Goal: Information Seeking & Learning: Get advice/opinions

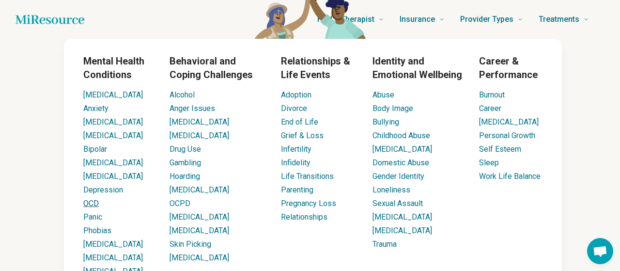
click at [89, 204] on link "OCD" at bounding box center [90, 202] width 15 height 9
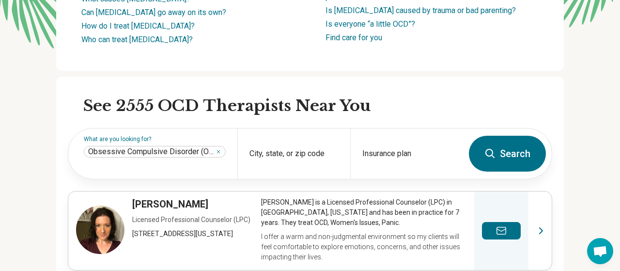
scroll to position [252, 0]
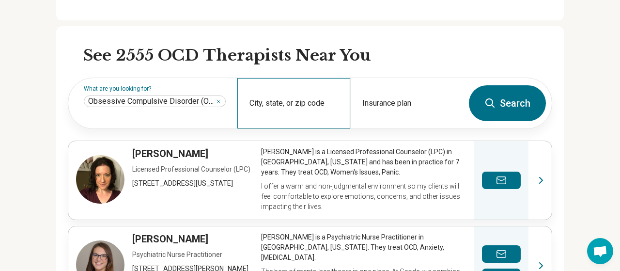
click at [292, 110] on div "City, state, or zip code" at bounding box center [293, 103] width 113 height 50
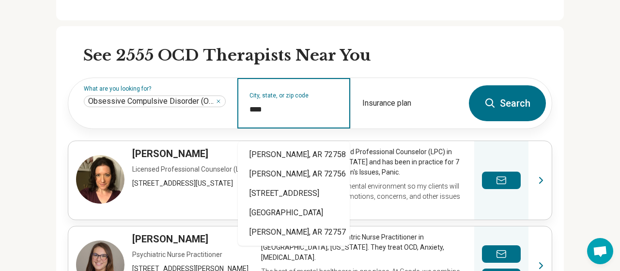
type input "*****"
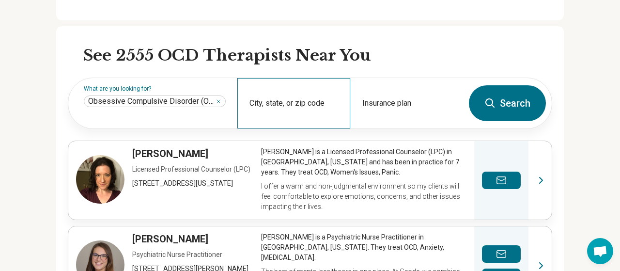
click at [303, 107] on div "City, state, or zip code" at bounding box center [293, 103] width 113 height 50
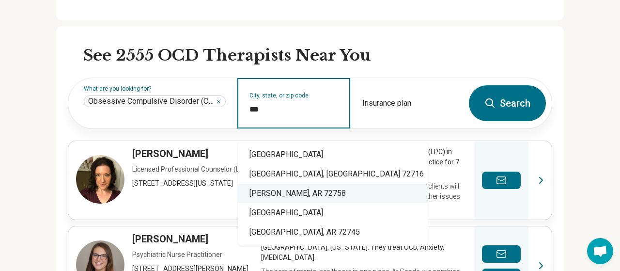
click at [303, 196] on div "[PERSON_NAME], AR 72758" at bounding box center [333, 192] width 190 height 19
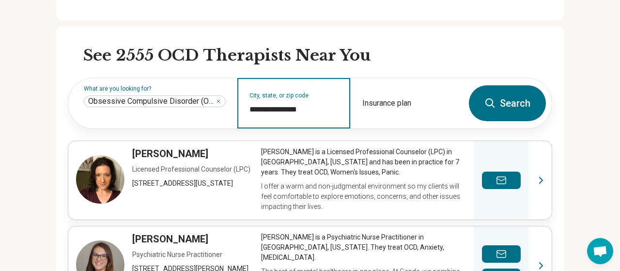
type input "**********"
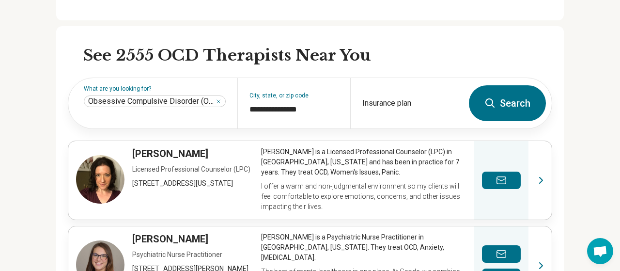
click at [521, 110] on button "Search" at bounding box center [507, 103] width 77 height 36
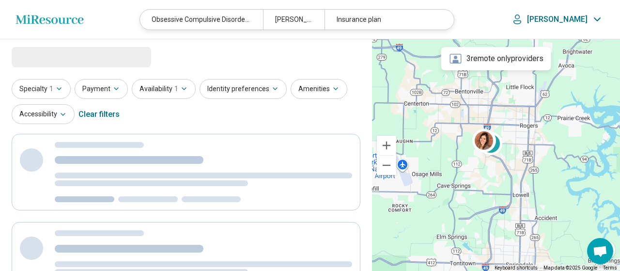
select select "***"
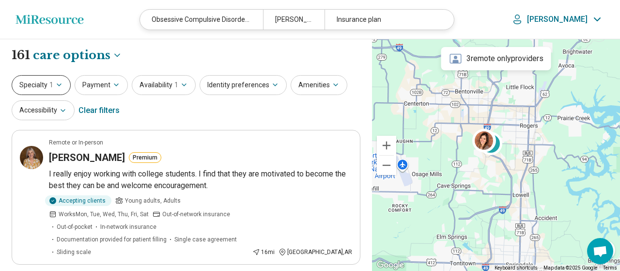
click at [59, 88] on icon "button" at bounding box center [59, 85] width 8 height 8
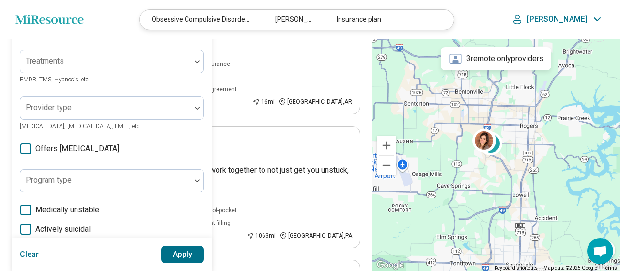
click at [197, 27] on div "Modalities" at bounding box center [112, 14] width 184 height 23
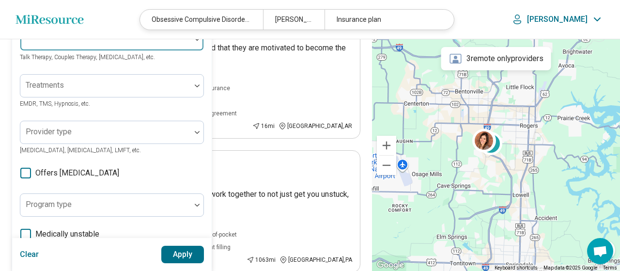
click at [194, 43] on div at bounding box center [197, 39] width 13 height 22
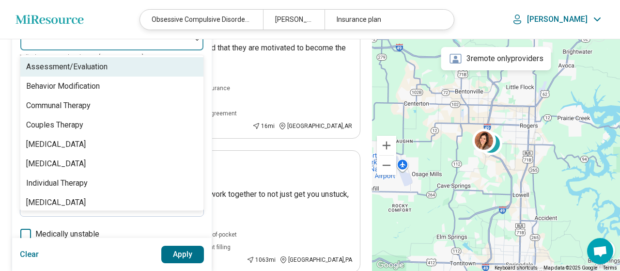
click at [194, 44] on div at bounding box center [197, 39] width 13 height 22
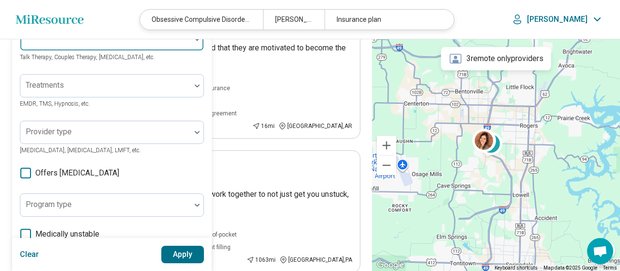
click at [202, 43] on div at bounding box center [197, 39] width 13 height 22
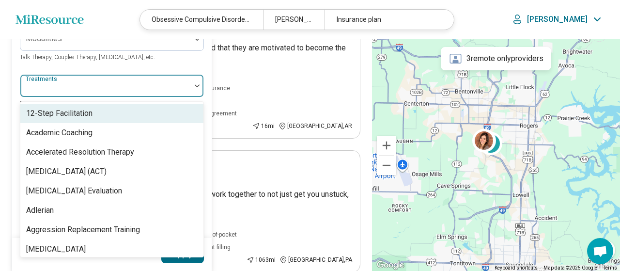
click at [197, 87] on div at bounding box center [197, 86] width 13 height 22
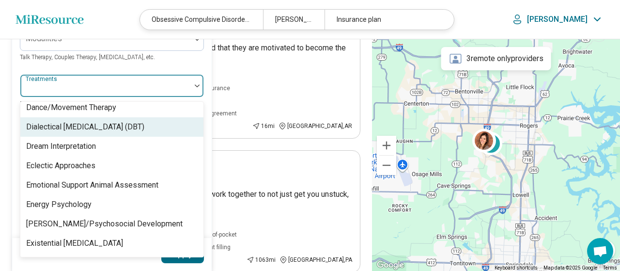
scroll to position [674, 0]
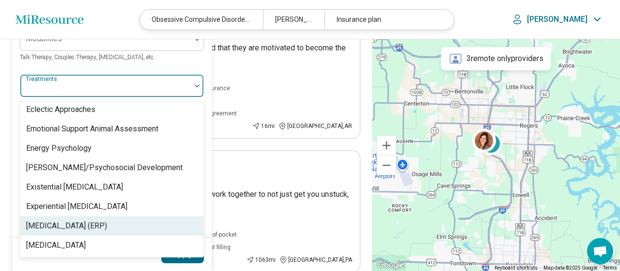
click at [107, 226] on div "[MEDICAL_DATA] (ERP)" at bounding box center [66, 226] width 81 height 12
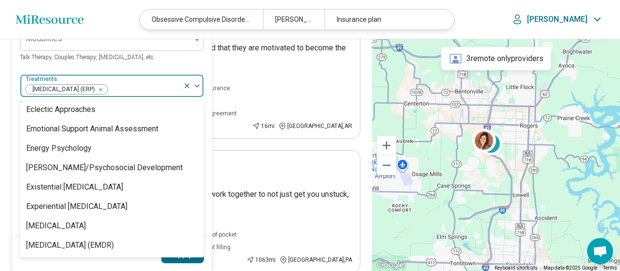
click at [186, 261] on button "Apply" at bounding box center [182, 253] width 43 height 17
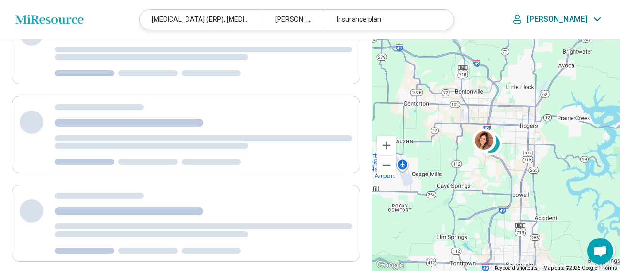
scroll to position [0, 0]
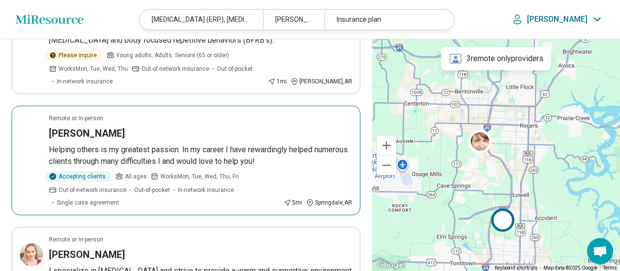
scroll to position [503, 0]
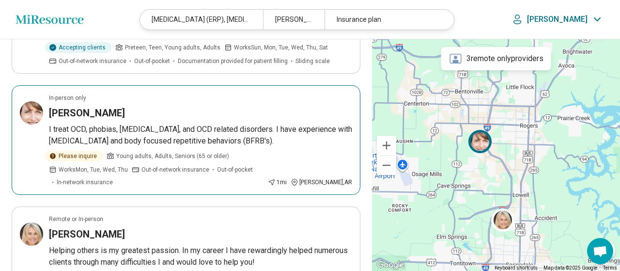
click at [84, 106] on h3 "[PERSON_NAME]" at bounding box center [87, 113] width 76 height 14
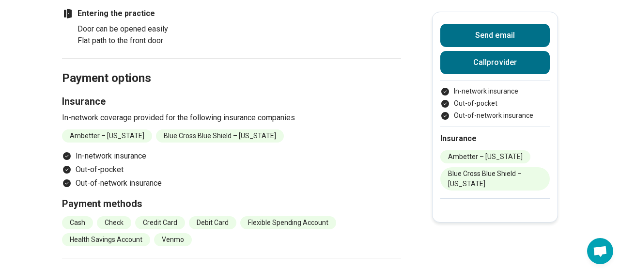
scroll to position [755, 0]
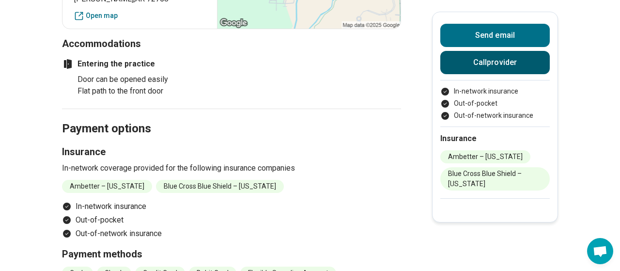
click at [532, 66] on button "Call provider" at bounding box center [494, 62] width 109 height 23
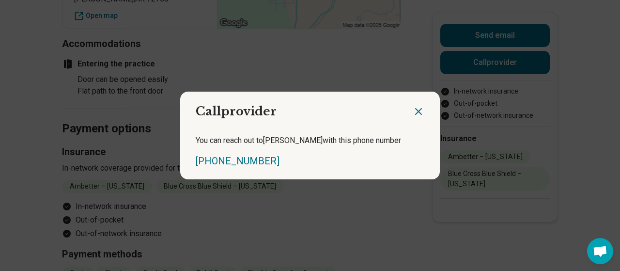
click at [419, 107] on icon "Close dialog" at bounding box center [418, 112] width 12 height 12
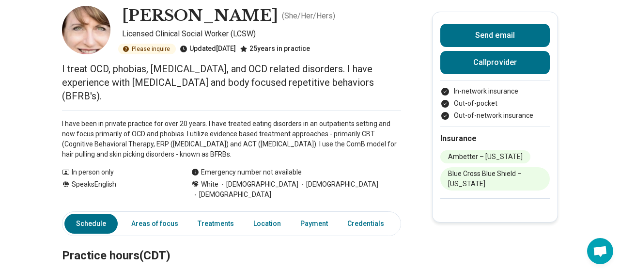
scroll to position [101, 0]
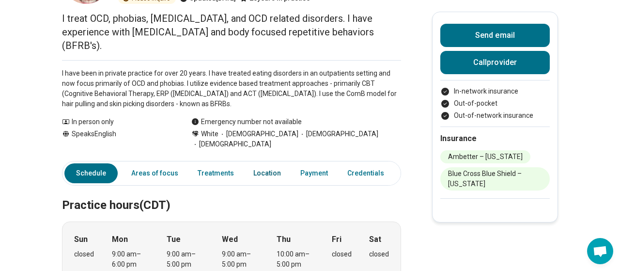
click at [256, 163] on link "Location" at bounding box center [266, 173] width 39 height 20
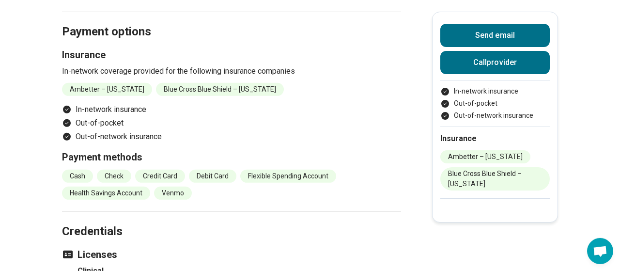
scroll to position [802, 0]
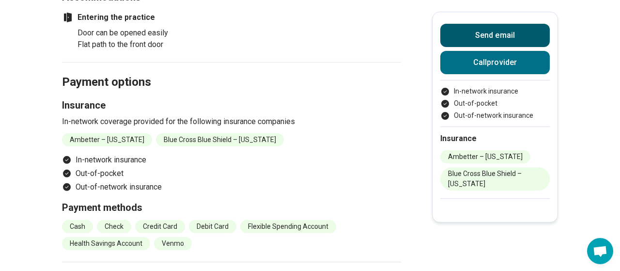
click at [513, 35] on button "Send email" at bounding box center [494, 35] width 109 height 23
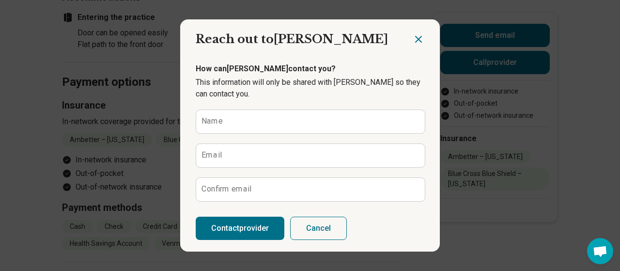
click at [419, 38] on icon "Close dialog" at bounding box center [418, 39] width 6 height 6
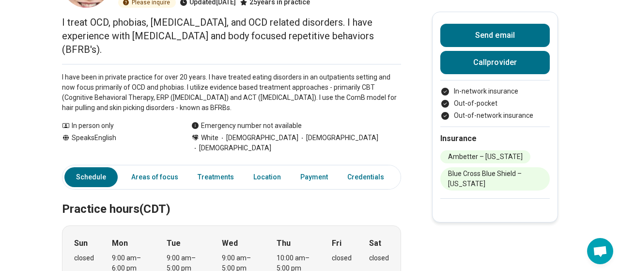
scroll to position [46, 0]
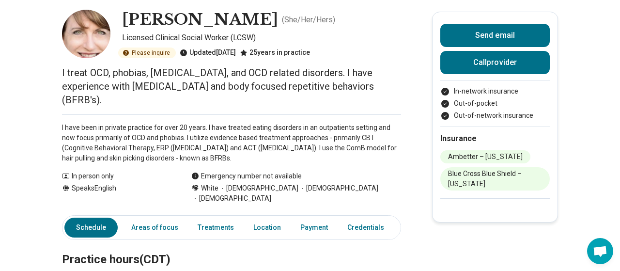
click at [397, 217] on link "Other" at bounding box center [414, 227] width 35 height 20
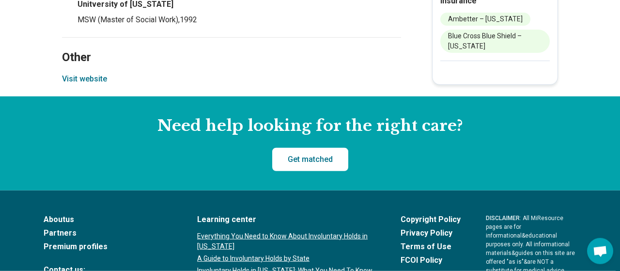
click at [101, 73] on button "Visit website" at bounding box center [84, 79] width 45 height 12
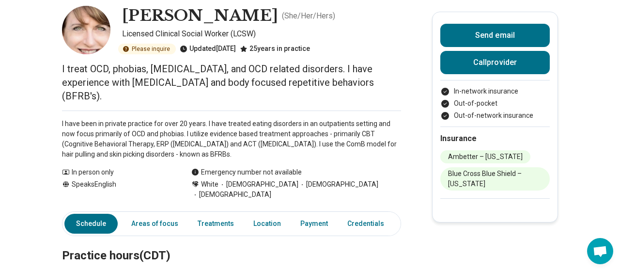
scroll to position [101, 0]
